Goal: Transaction & Acquisition: Purchase product/service

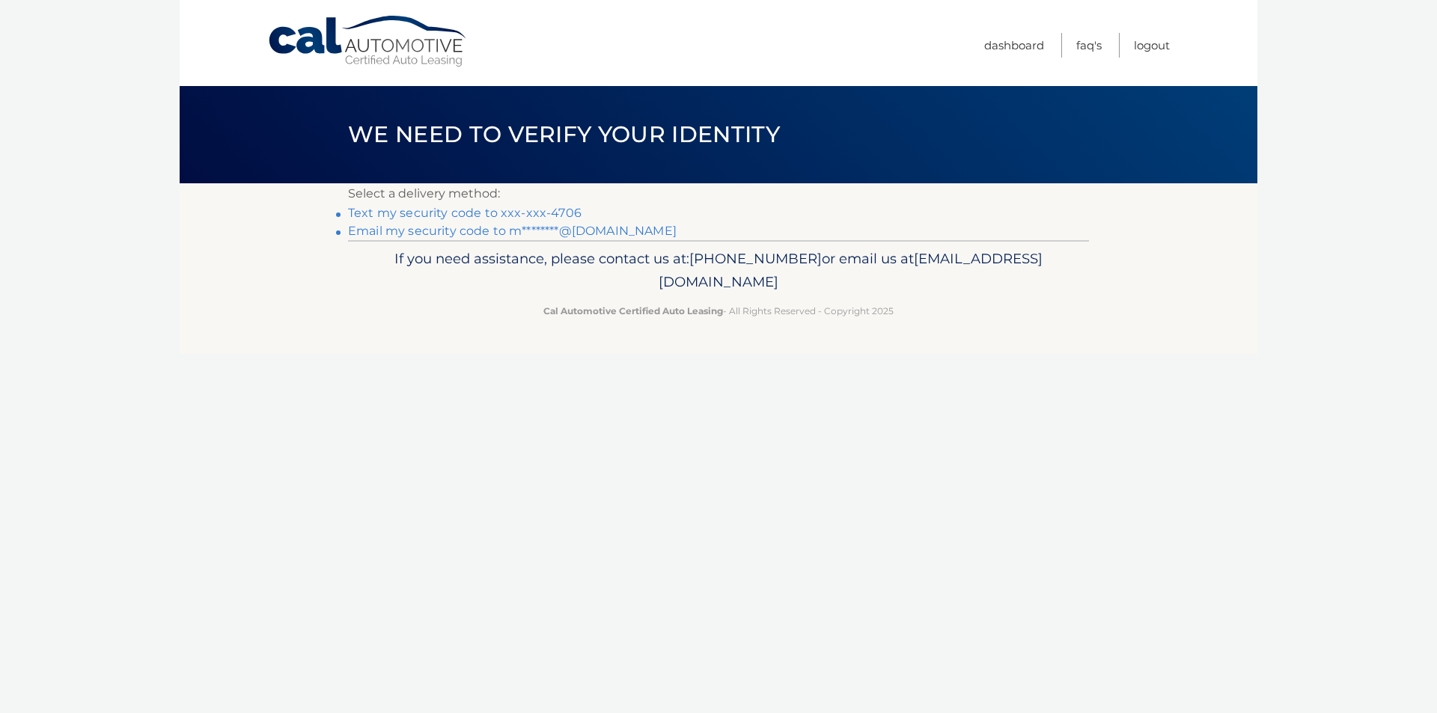
click at [491, 211] on link "Text my security code to xxx-xxx-4706" at bounding box center [465, 213] width 234 height 14
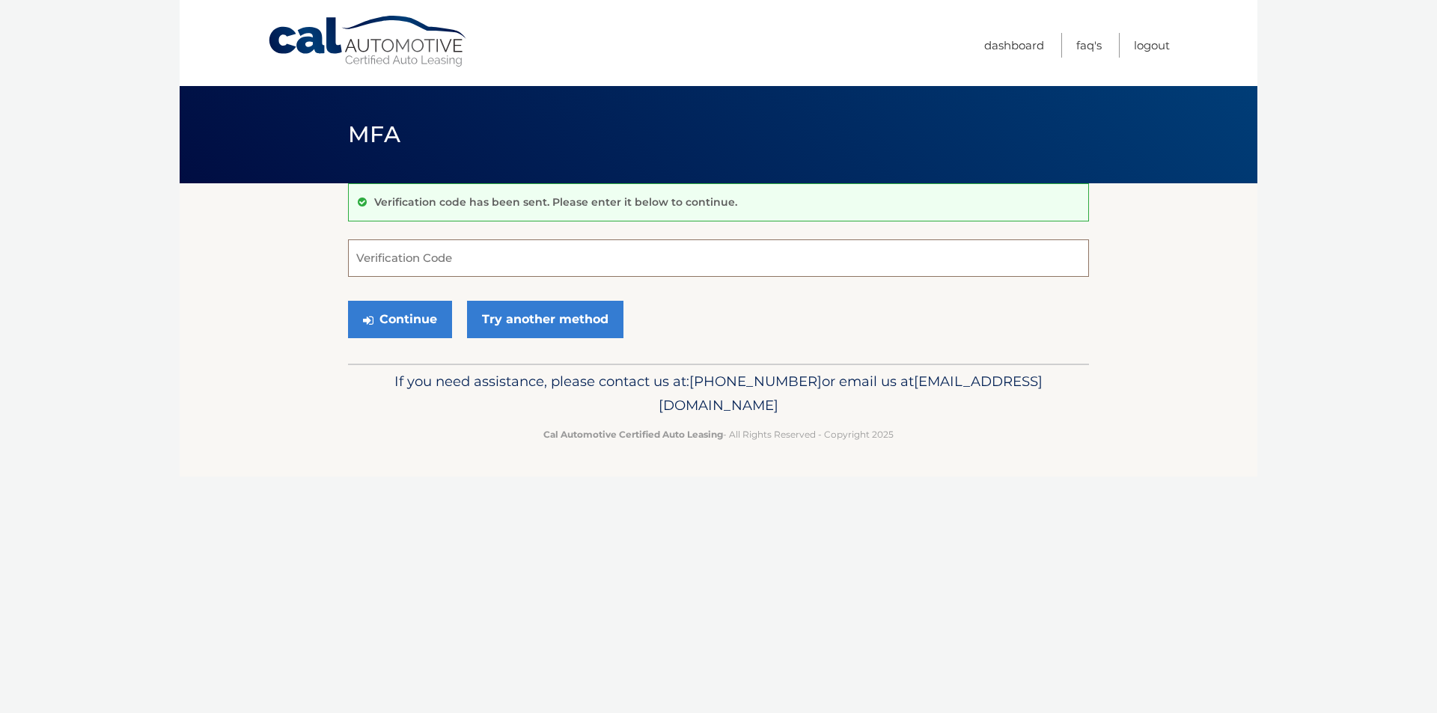
click at [471, 261] on input "Verification Code" at bounding box center [718, 258] width 741 height 37
type input "809844"
click at [423, 323] on button "Continue" at bounding box center [400, 319] width 104 height 37
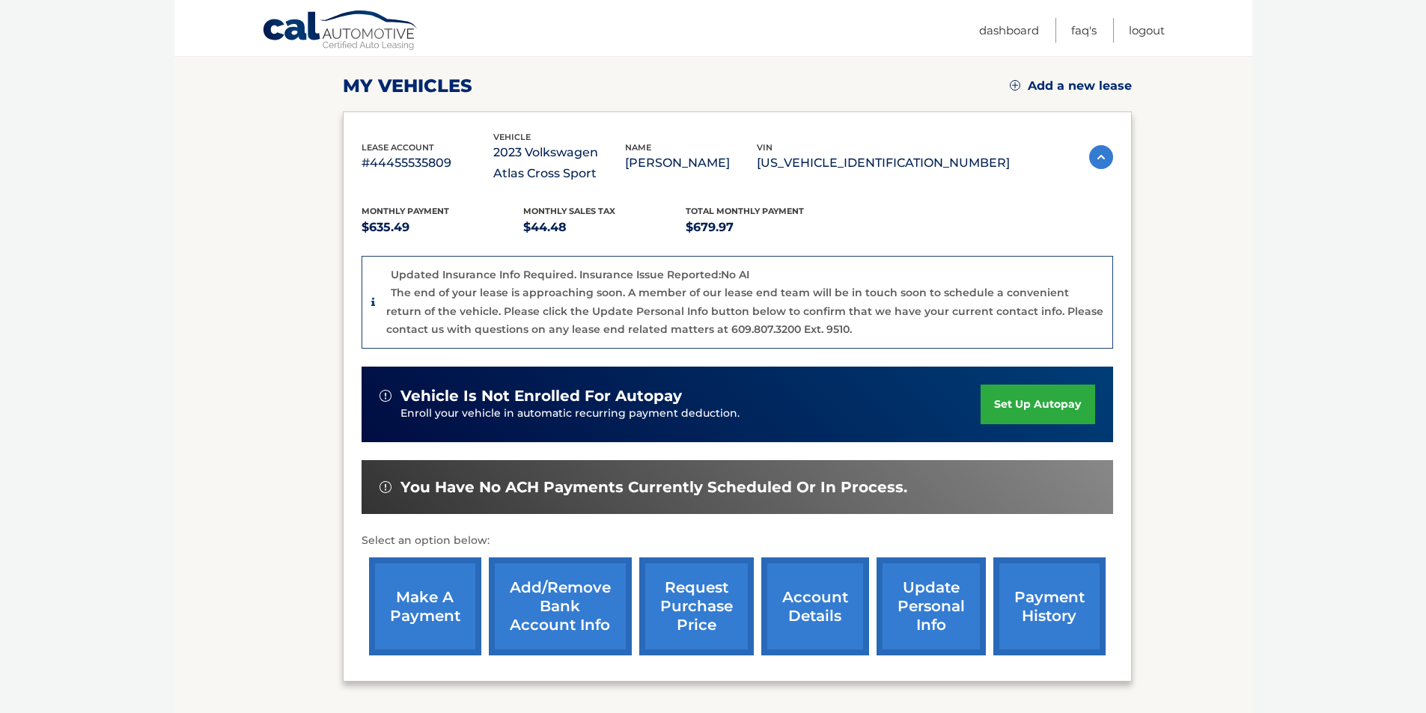
scroll to position [225, 0]
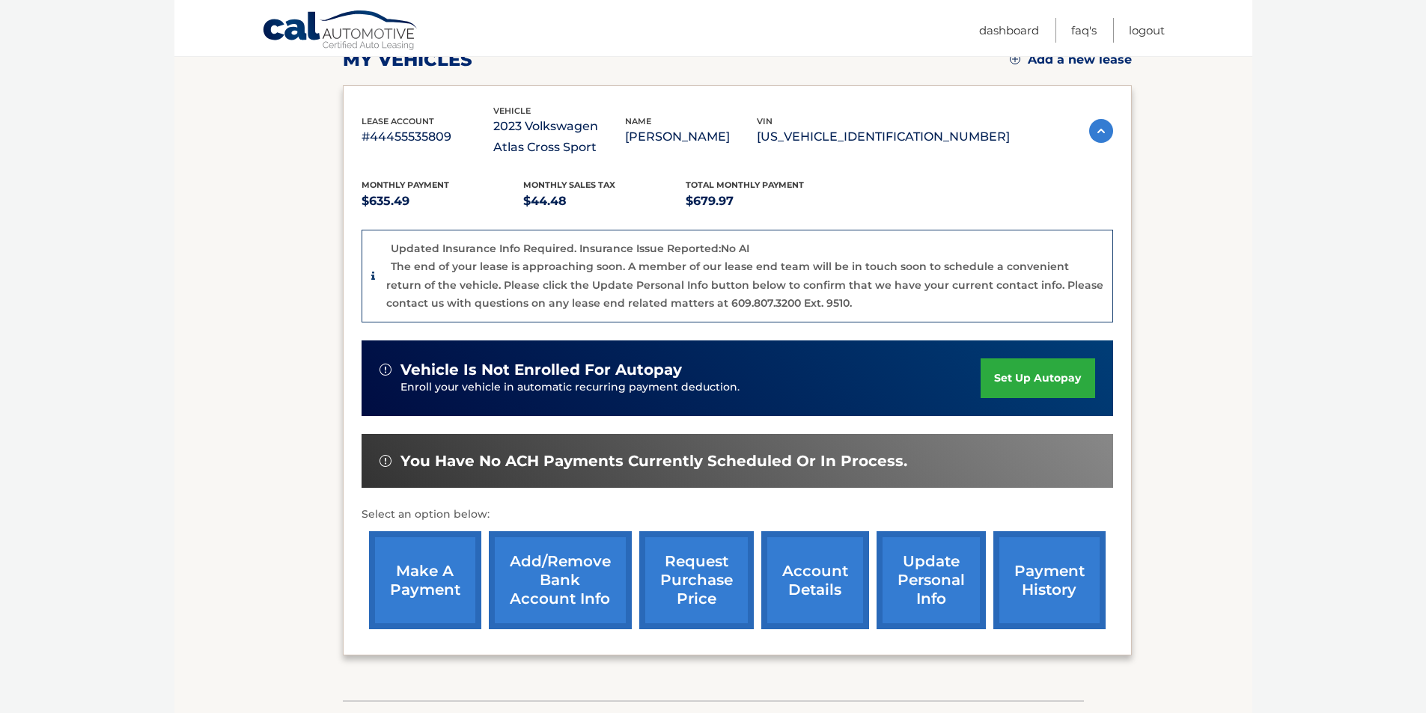
click at [426, 594] on link "make a payment" at bounding box center [425, 581] width 112 height 98
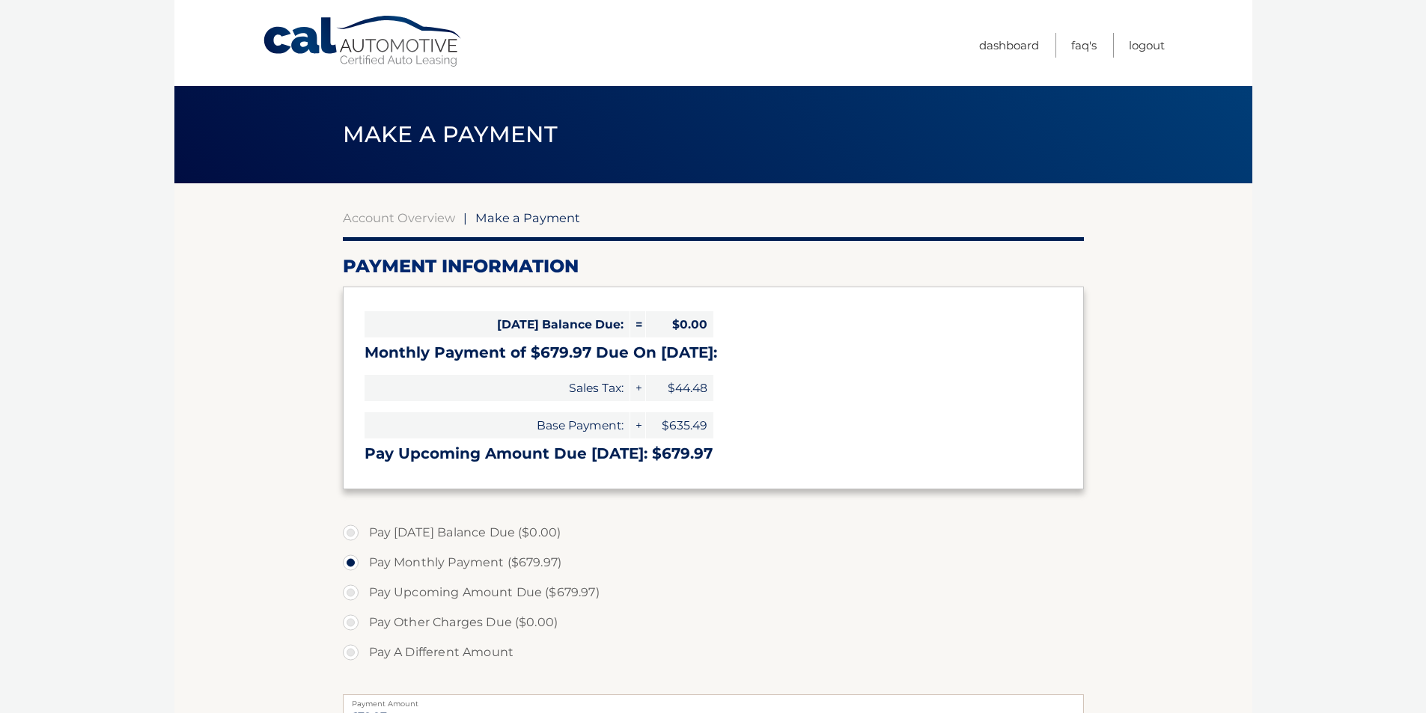
select select "ODU1ZTgwMmMtZGI0Mi00ZmRlLThlY2MtYmQ5MzY2ZTM0ZmYw"
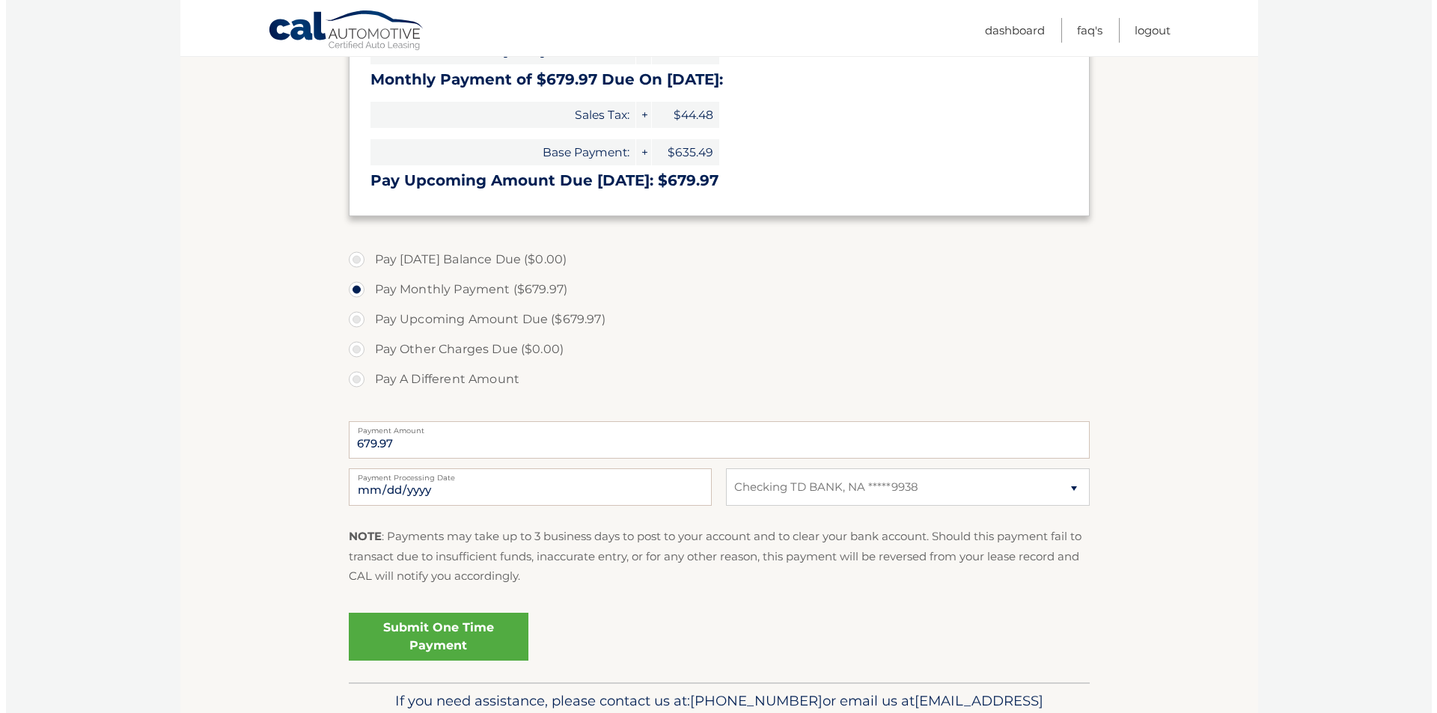
scroll to position [299, 0]
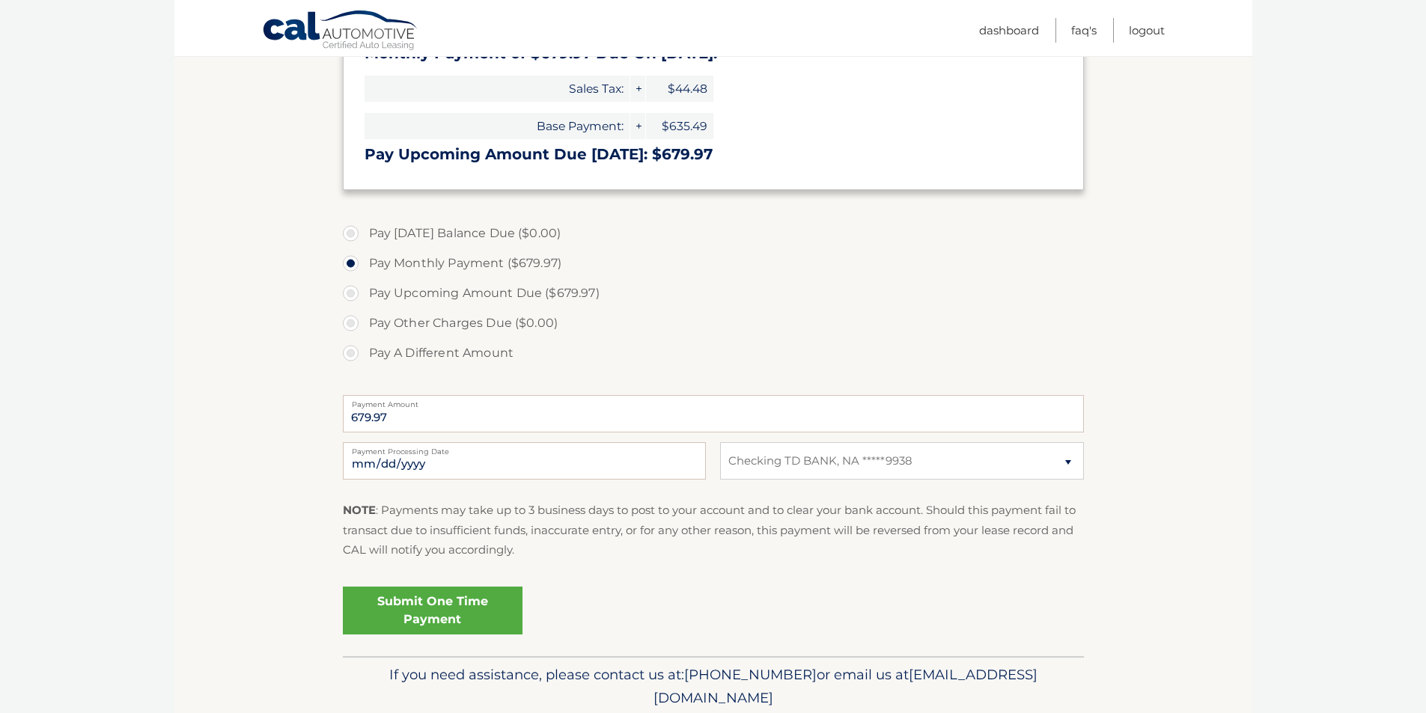
click at [430, 612] on link "Submit One Time Payment" at bounding box center [433, 611] width 180 height 48
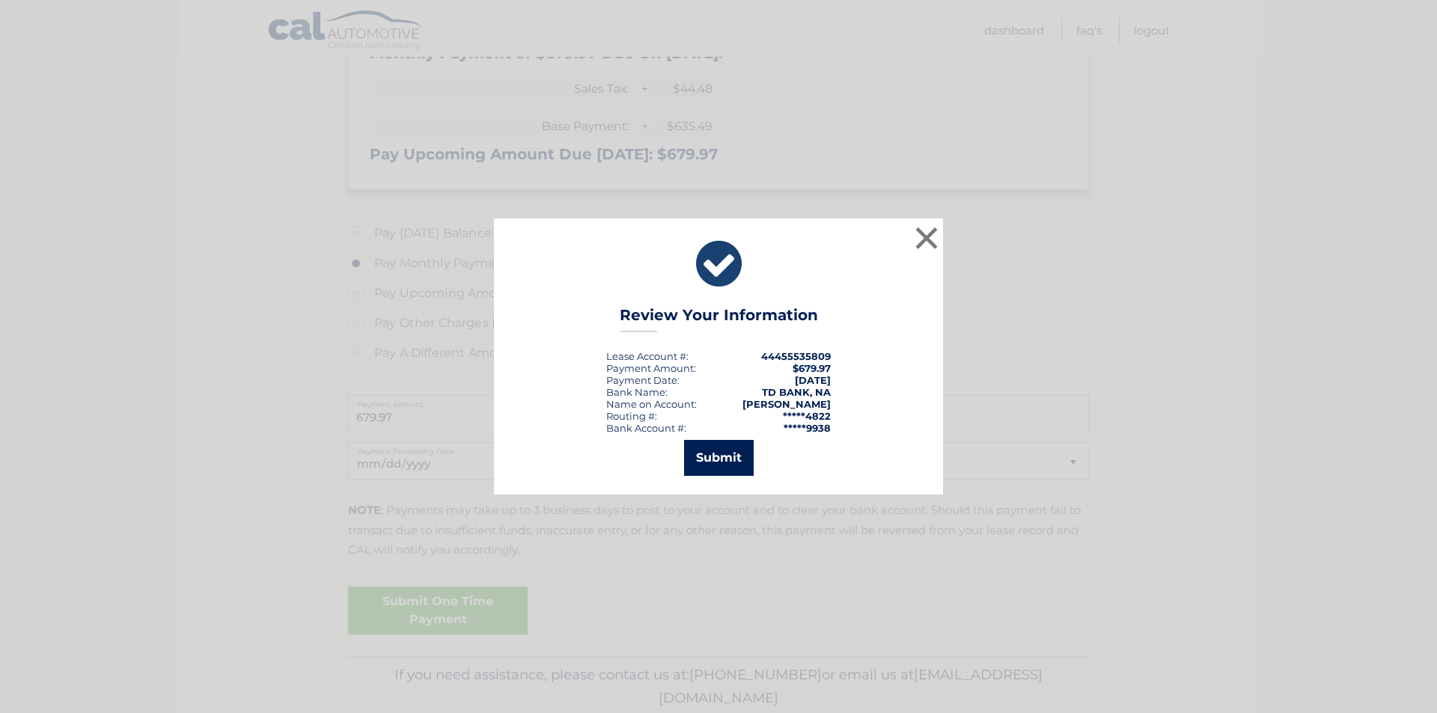
click at [717, 457] on button "Submit" at bounding box center [719, 458] width 70 height 36
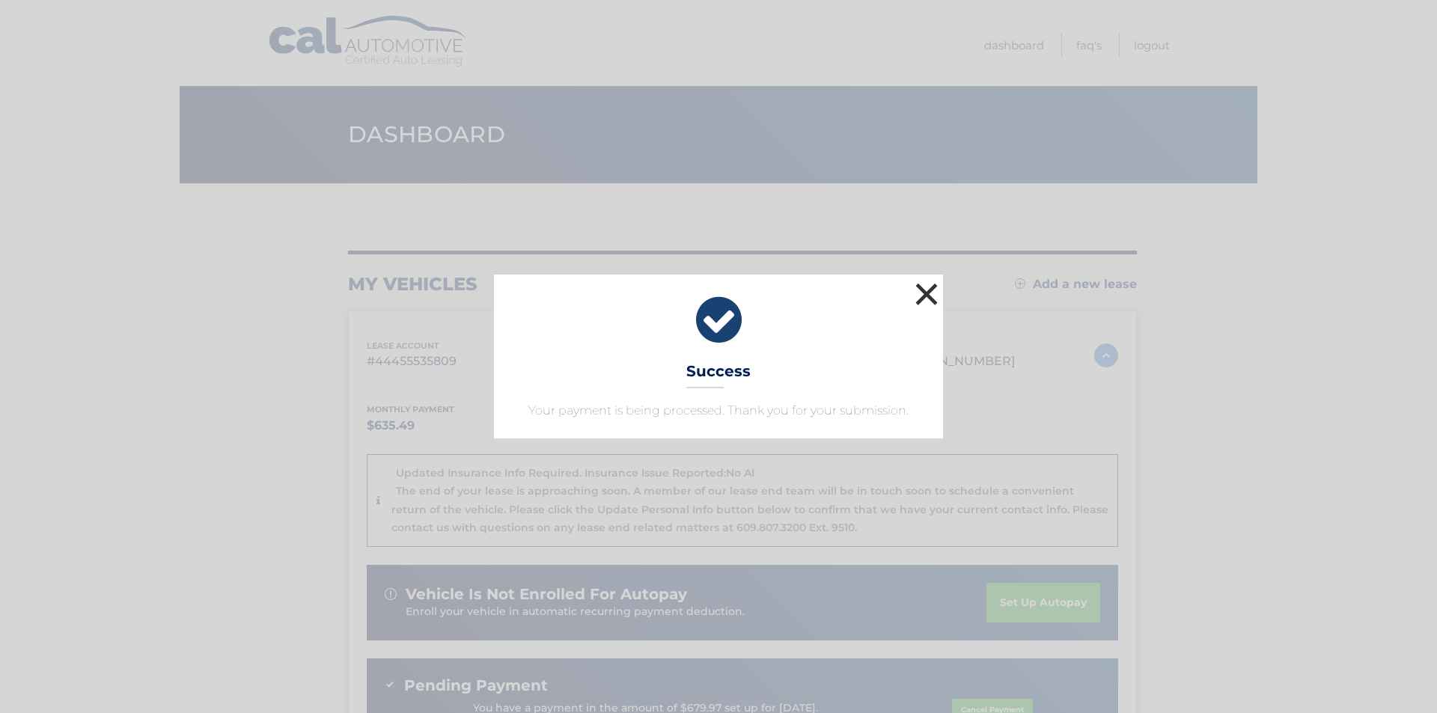
click at [935, 295] on button "×" at bounding box center [927, 294] width 30 height 30
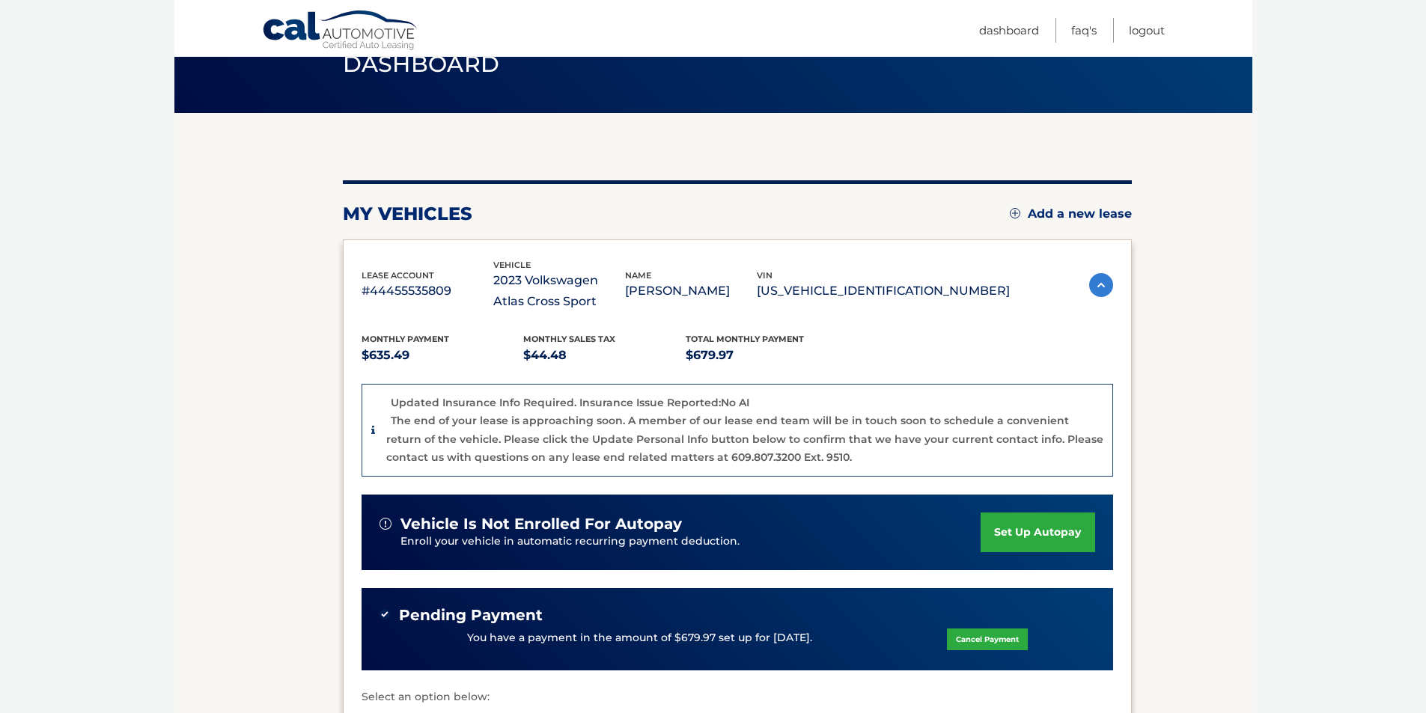
scroll to position [299, 0]
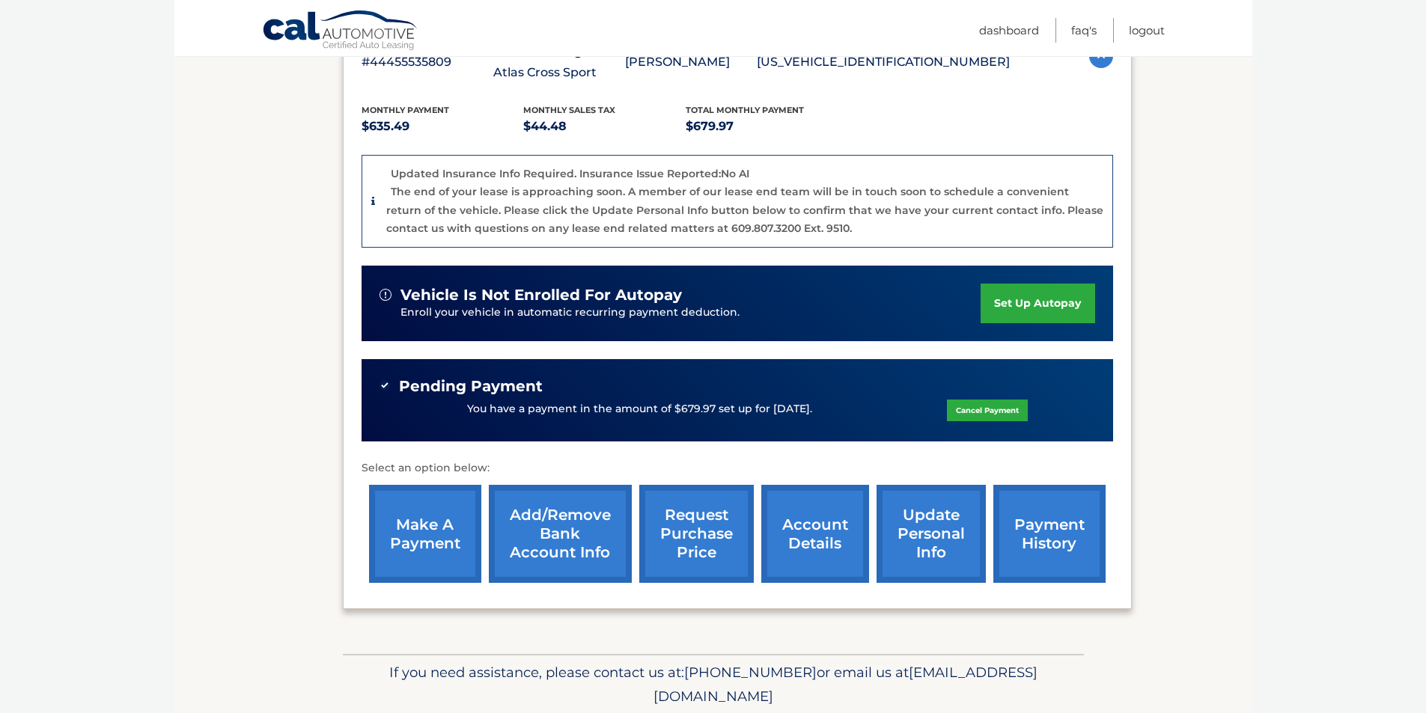
click at [1046, 535] on link "payment history" at bounding box center [1049, 534] width 112 height 98
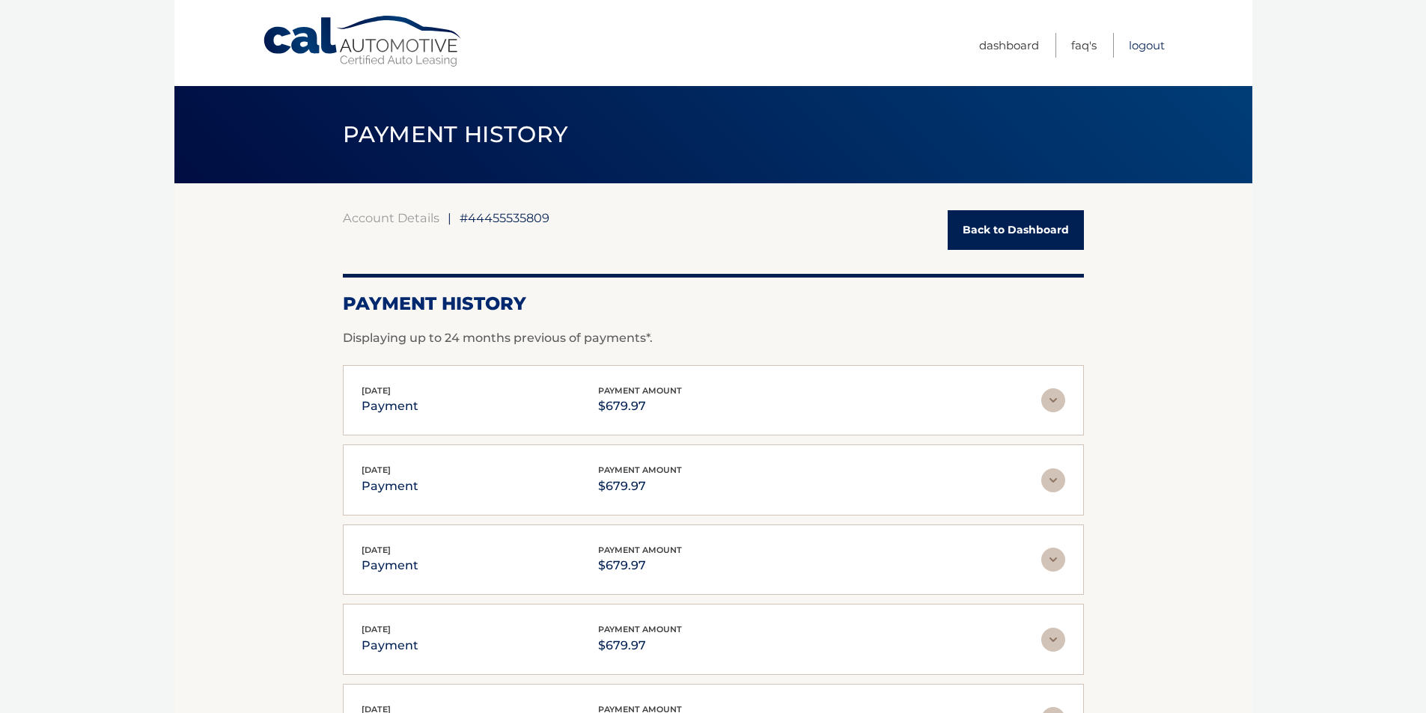
click at [1148, 46] on link "Logout" at bounding box center [1147, 45] width 36 height 25
